Goal: Task Accomplishment & Management: Use online tool/utility

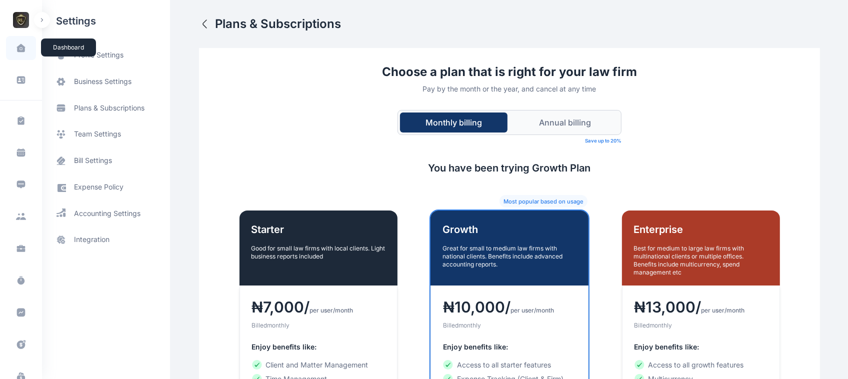
click at [12, 40] on span at bounding box center [20, 47] width 25 height 21
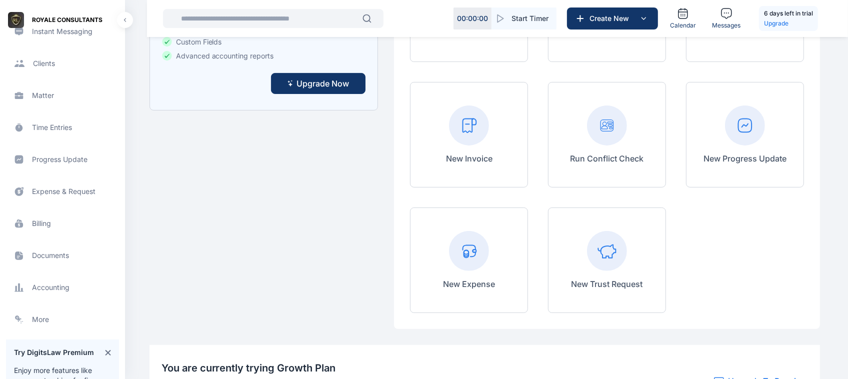
scroll to position [66, 0]
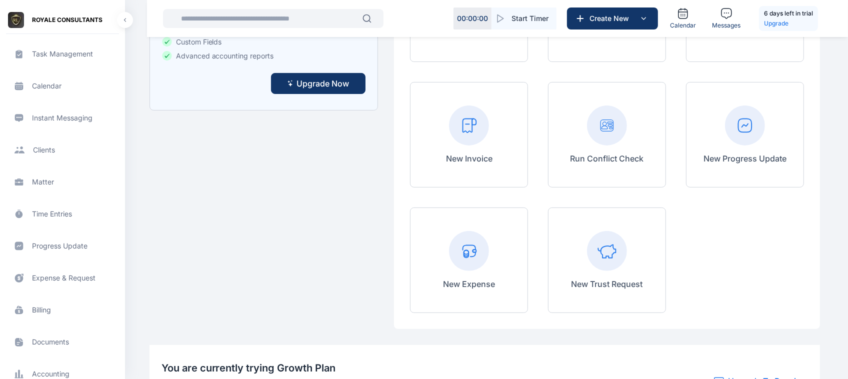
click at [55, 274] on span "Expense & Request expense & request expense & request" at bounding box center [62, 278] width 113 height 24
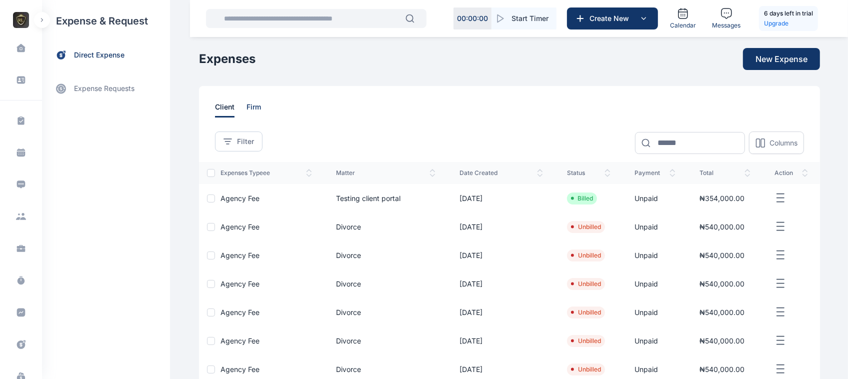
click at [251, 112] on span "firm" at bounding box center [253, 109] width 14 height 15
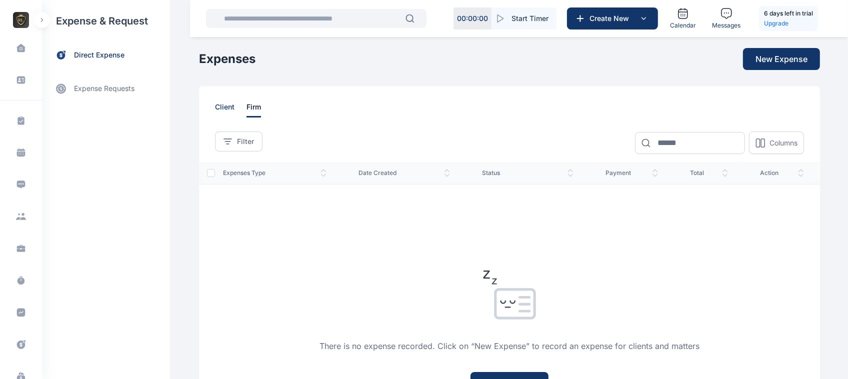
click at [215, 108] on span "client" at bounding box center [224, 109] width 19 height 15
